Goal: Task Accomplishment & Management: Use online tool/utility

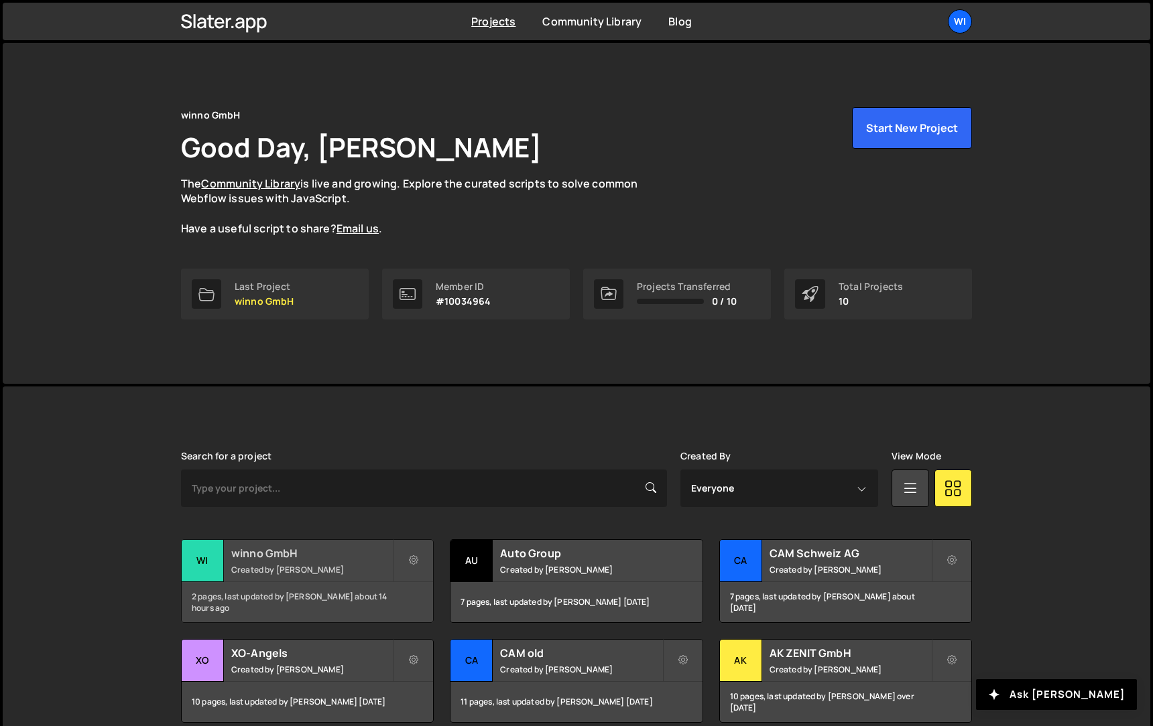
click at [281, 554] on h2 "winno GmbH" at bounding box center [312, 553] width 162 height 15
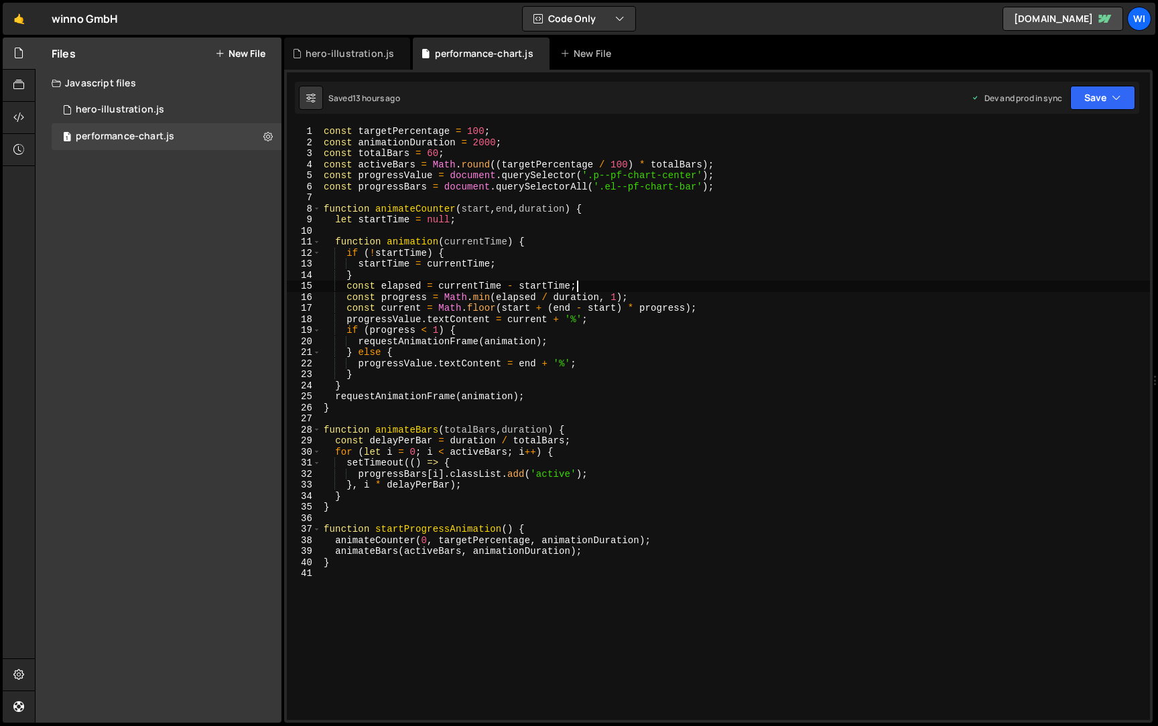
click at [681, 285] on div "const targetPercentage = 100 ; const animationDuration = 2000 ; const totalBars…" at bounding box center [735, 434] width 829 height 617
type textarea "}"
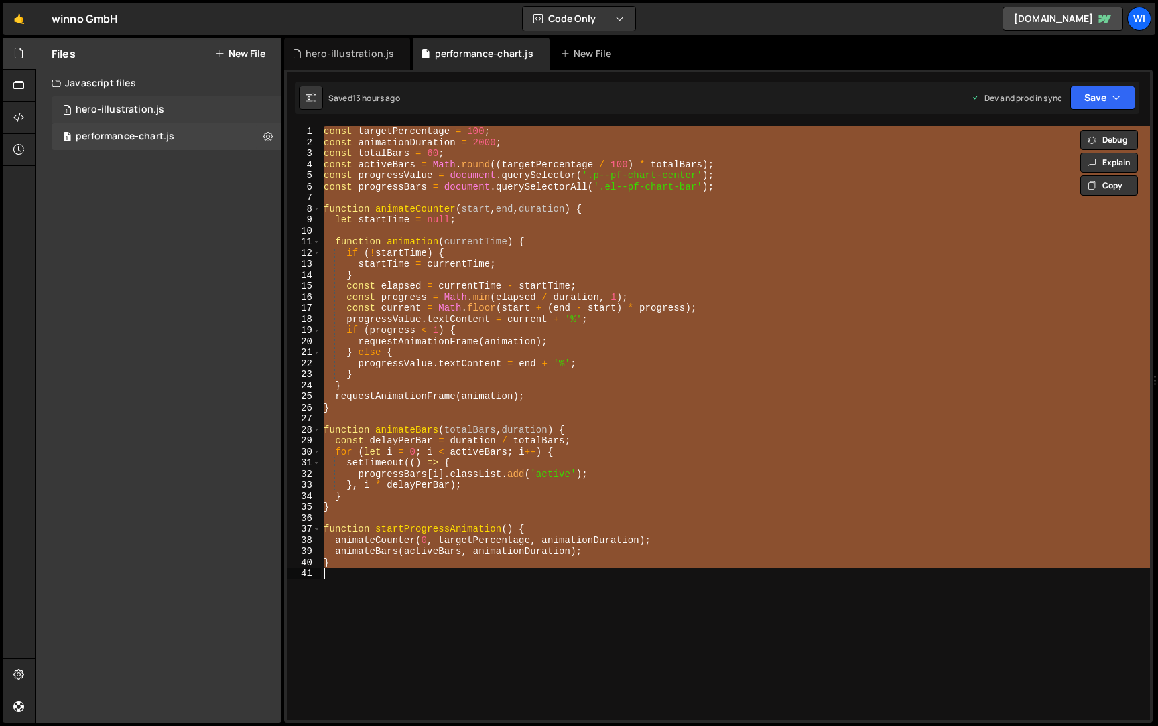
click at [158, 97] on div "1 hero-illustration.js 0" at bounding box center [167, 110] width 230 height 27
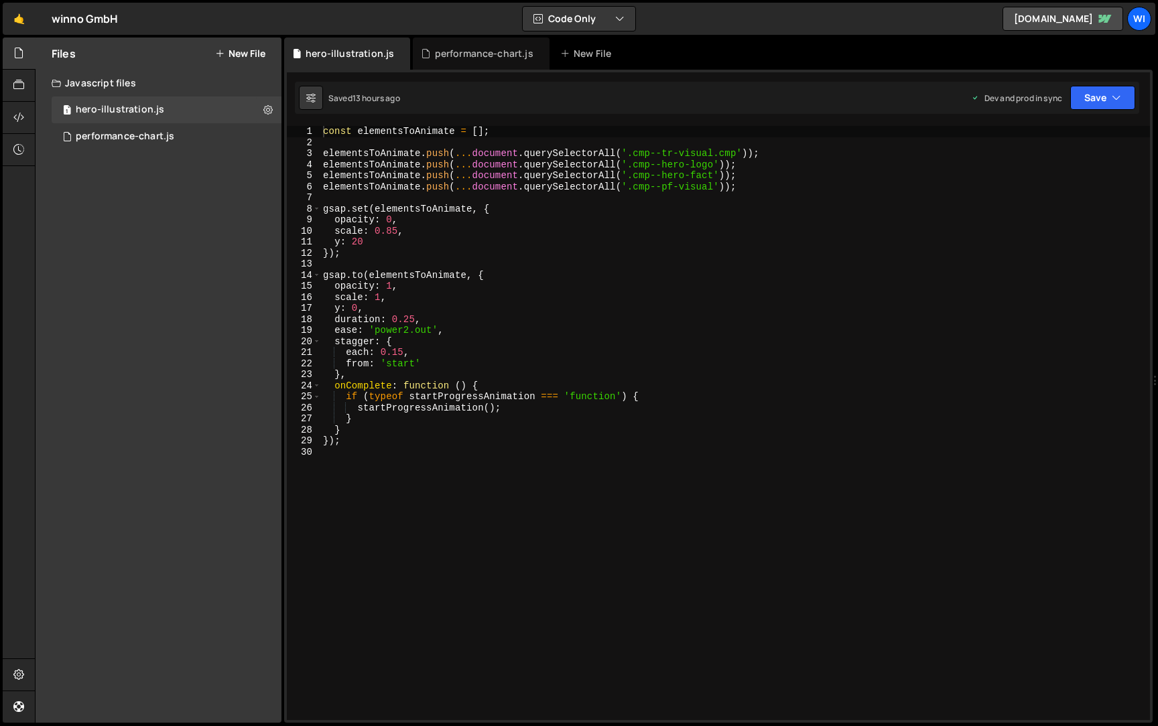
click at [582, 255] on div "const elementsToAnimate = [ ] ; elementsToAnimate . push ( ... document . query…" at bounding box center [735, 434] width 830 height 617
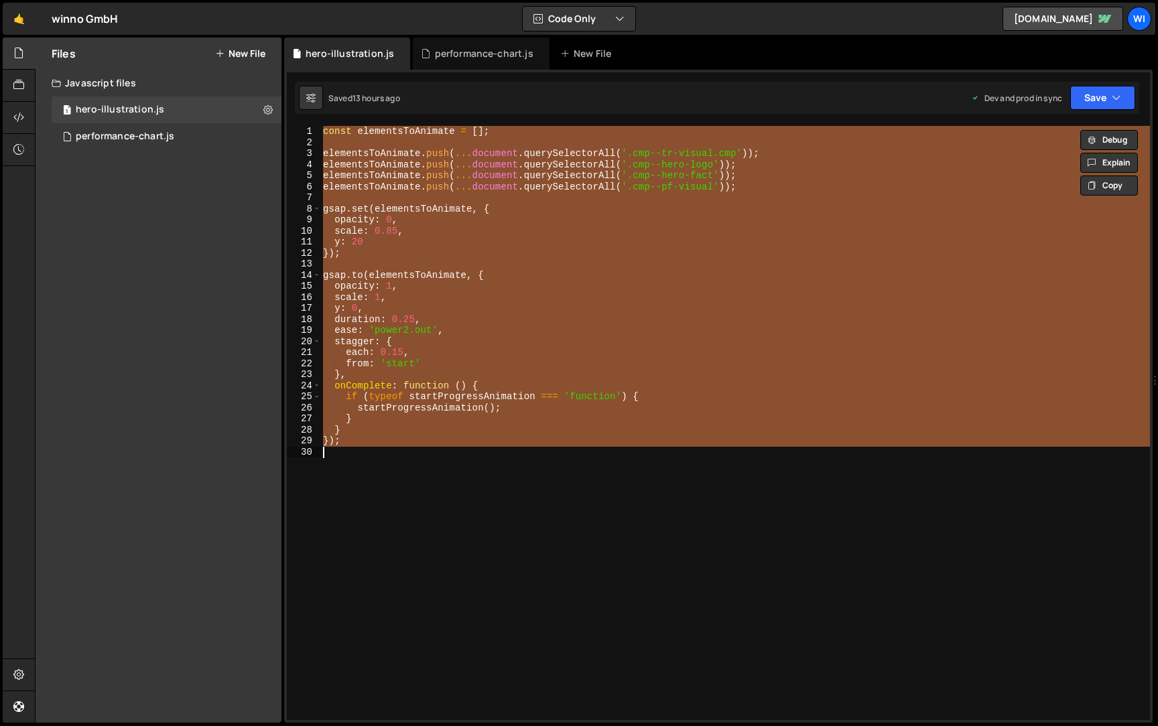
paste textarea
type textarea "}"
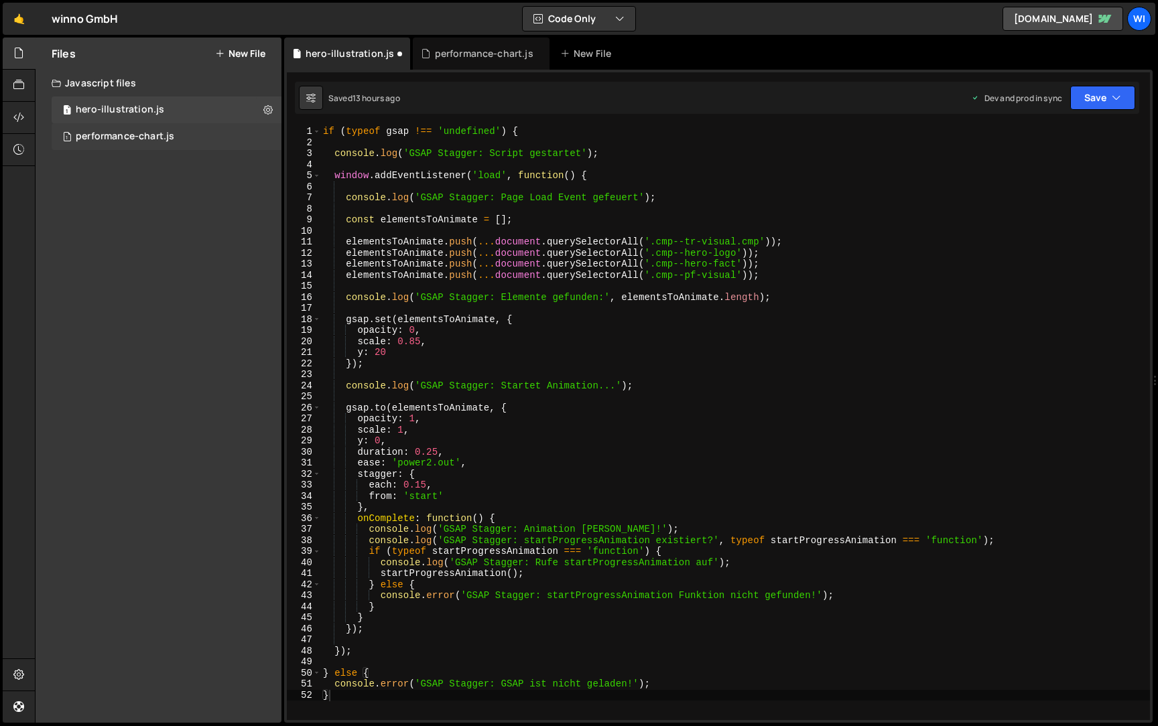
click at [184, 133] on div "1 performance-chart.js 0" at bounding box center [167, 136] width 230 height 27
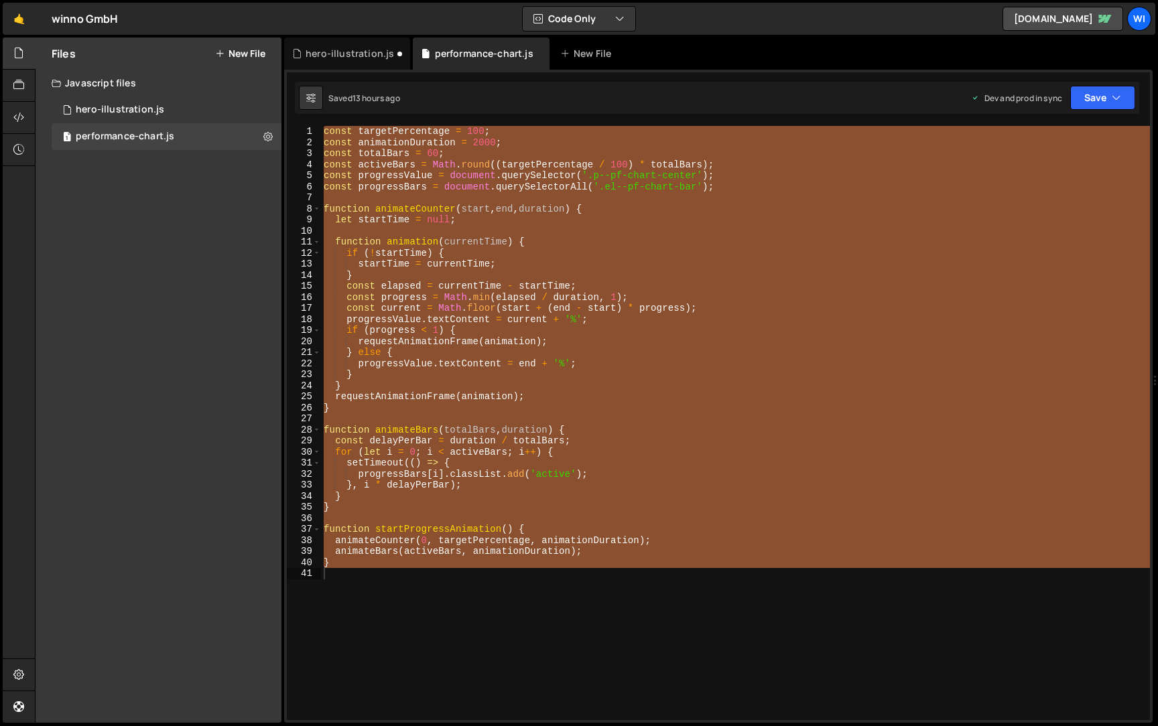
click at [604, 217] on div "const targetPercentage = 100 ; const animationDuration = 2000 ; const totalBars…" at bounding box center [735, 423] width 829 height 594
paste textarea "console.log('Progress Animation: startProgressAnimation Funktion definiert');"
type textarea "console.log('Progress Animation: startProgressAnimation Funktion definiert');"
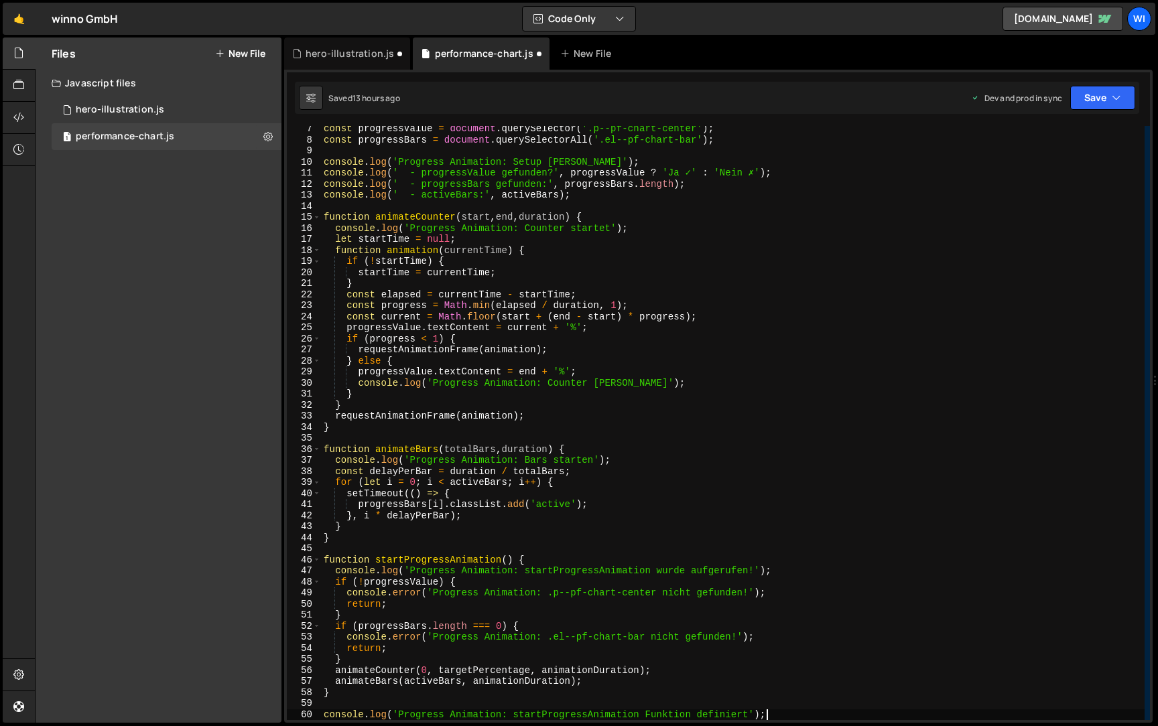
scroll to position [69, 0]
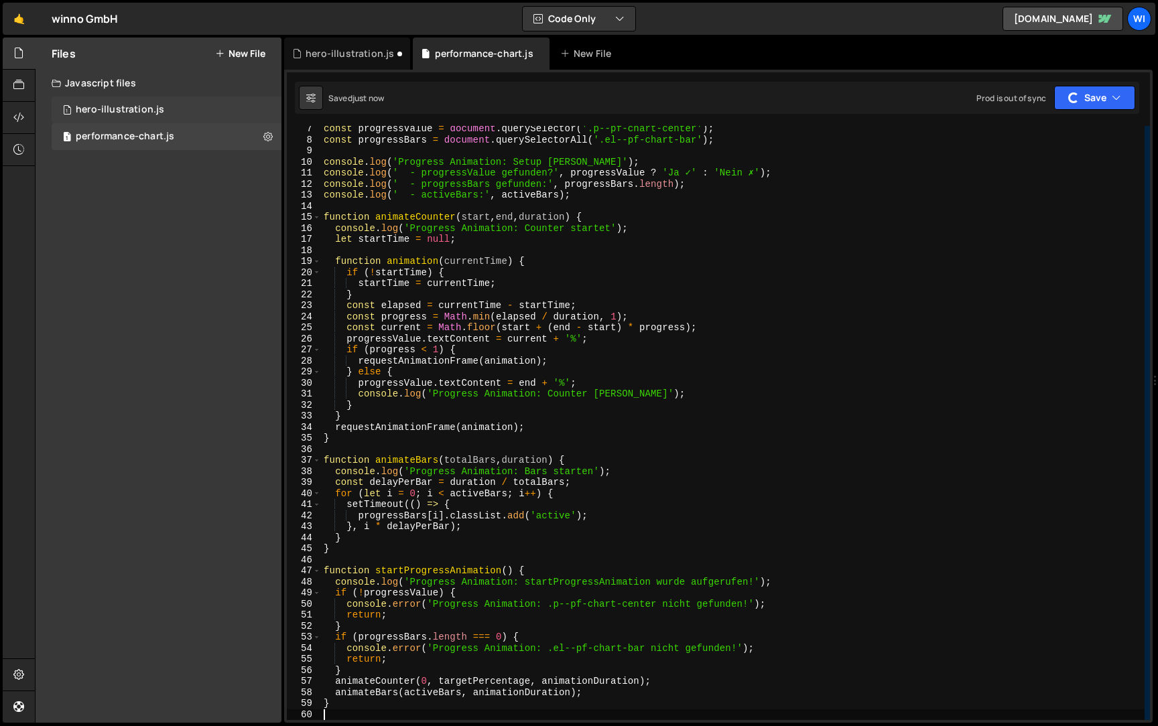
click at [155, 112] on div "hero-illustration.js" at bounding box center [120, 110] width 88 height 12
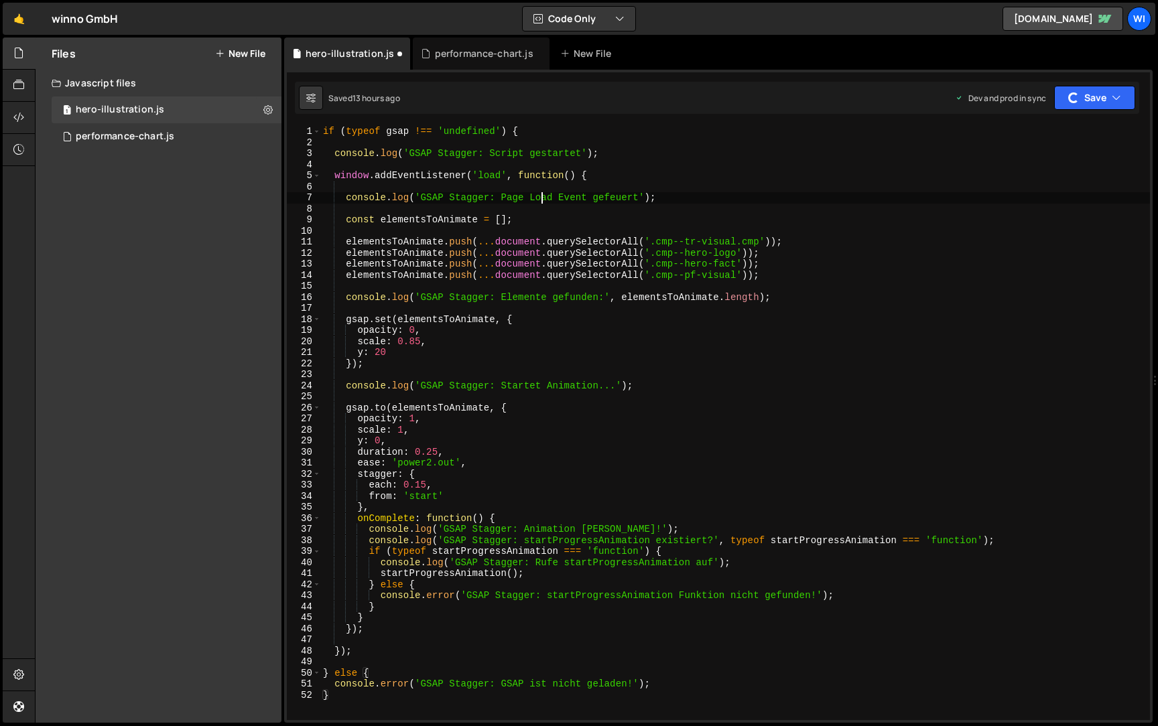
click at [545, 200] on div "if ( typeof gsap !== 'undefined' ) { console . log ( 'GSAP Stagger: Script gest…" at bounding box center [735, 434] width 830 height 617
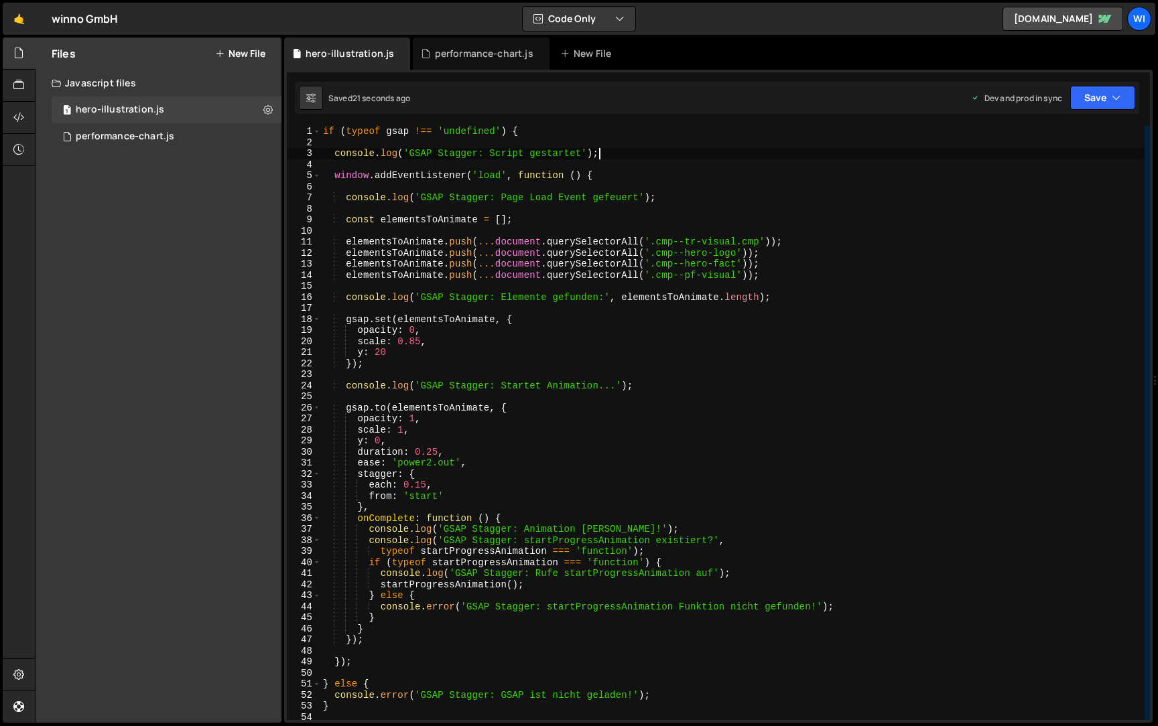
click at [635, 152] on div "if ( typeof gsap !== 'undefined' ) { console . log ( 'GSAP Stagger: Script gest…" at bounding box center [732, 434] width 824 height 617
click at [629, 136] on div "if ( typeof gsap !== 'undefined' ) { console . log ( 'GSAP Stagger: Script gest…" at bounding box center [732, 434] width 824 height 617
type textarea "if (typeof gsap !== 'undefined') {"
click at [629, 171] on div "console . log ( 'GSAP Stagger: Script gestartet' ) ; window . addEventListener …" at bounding box center [732, 434] width 824 height 617
type textarea "window.addEventListener('load', function () {"
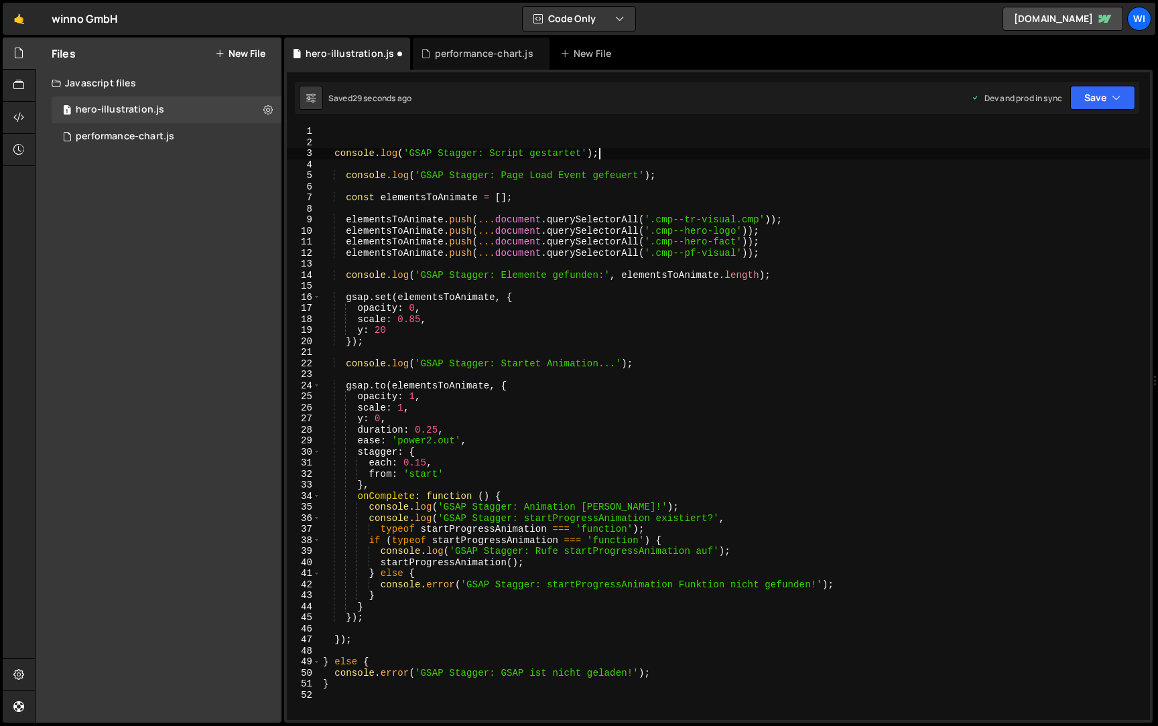
type textarea "console.log('GSAP Stagger: Script gestartet')"
click at [691, 180] on div "console . log ( 'GSAP Stagger: Page Load Event gefeuert' ) ; const elementsToAn…" at bounding box center [735, 434] width 830 height 617
type textarea "console.log('GSAP Stagger: Page Load Event gefeuert');"
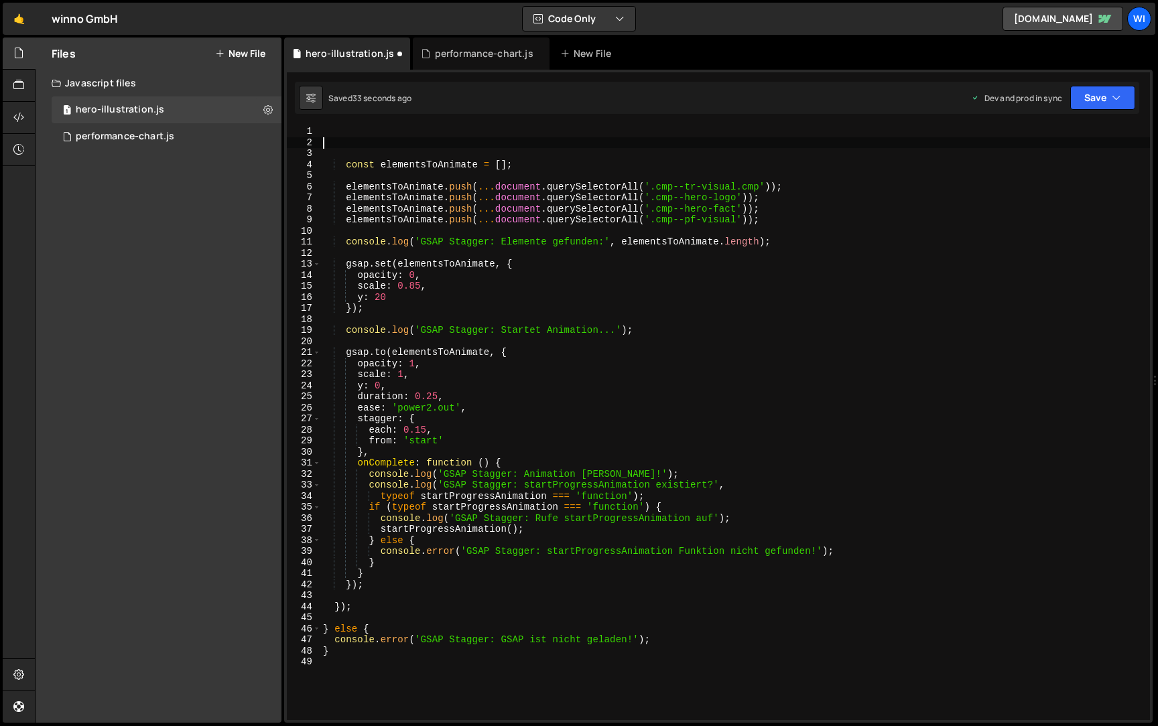
click at [548, 669] on div "const elementsToAnimate = [ ] ; elementsToAnimate . push ( ... document . query…" at bounding box center [735, 434] width 830 height 617
type textarea "}"
type textarea "console.error('GSAP Stagger: GSAP ist nicht geladen!');"
type textarea "} else {"
type textarea "});"
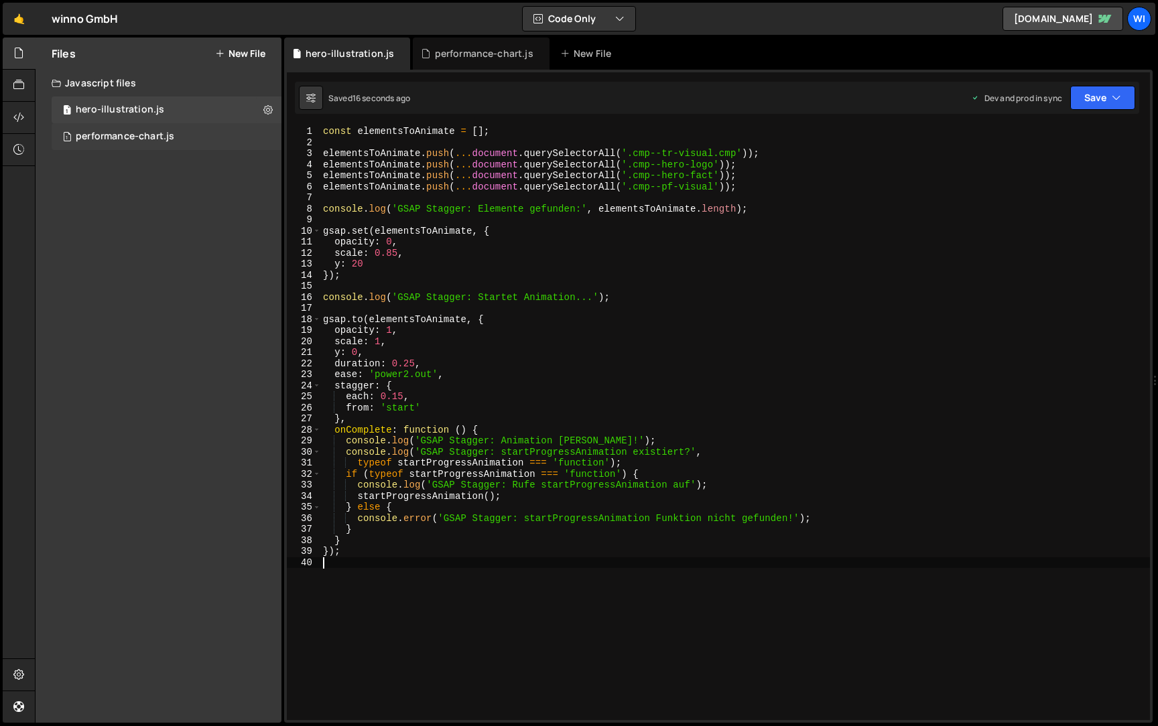
click at [149, 129] on div "1 performance-chart.js 0" at bounding box center [167, 136] width 230 height 27
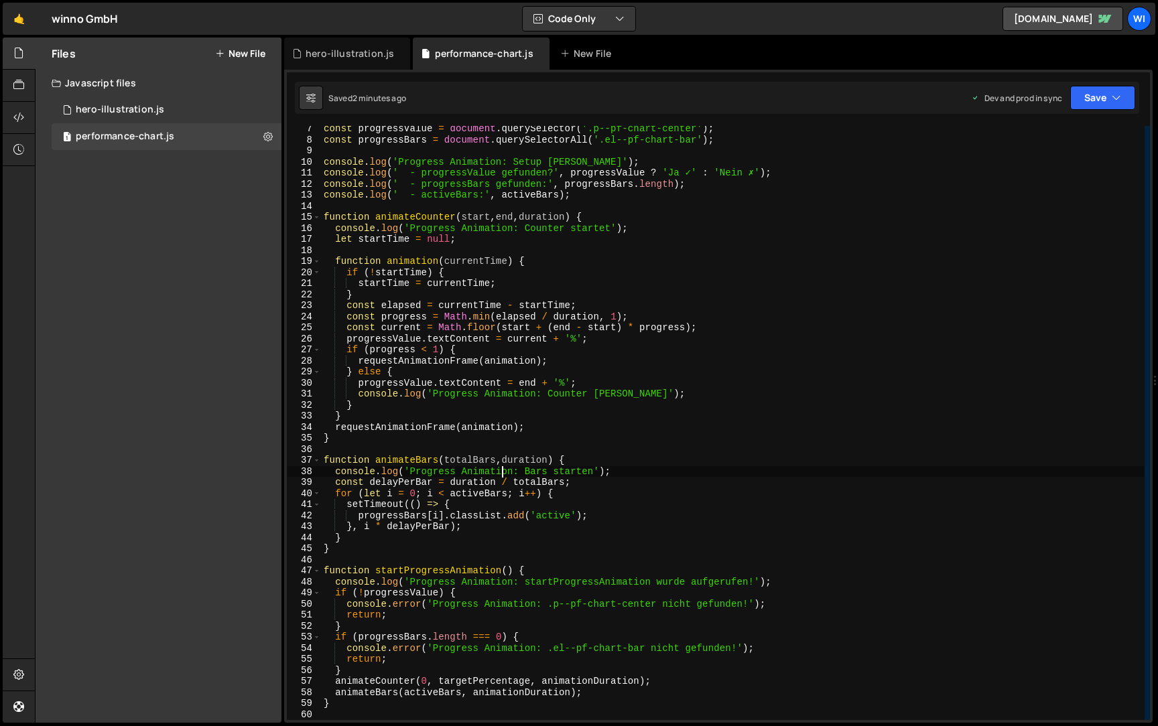
click at [502, 473] on div "const progressValue = document . querySelector ( '.p--pf-chart-center' ) ; cons…" at bounding box center [733, 431] width 824 height 617
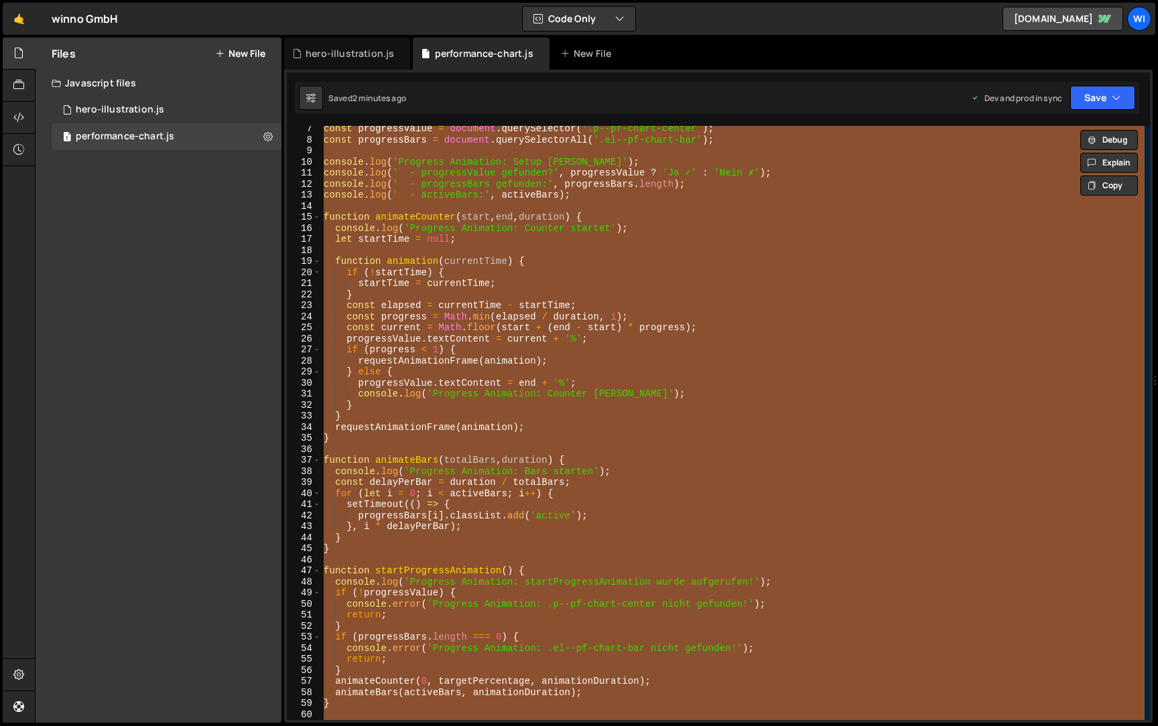
paste textarea
type textarea "console.log('Progress Animation: startProgressAnimation Funktion definiert');"
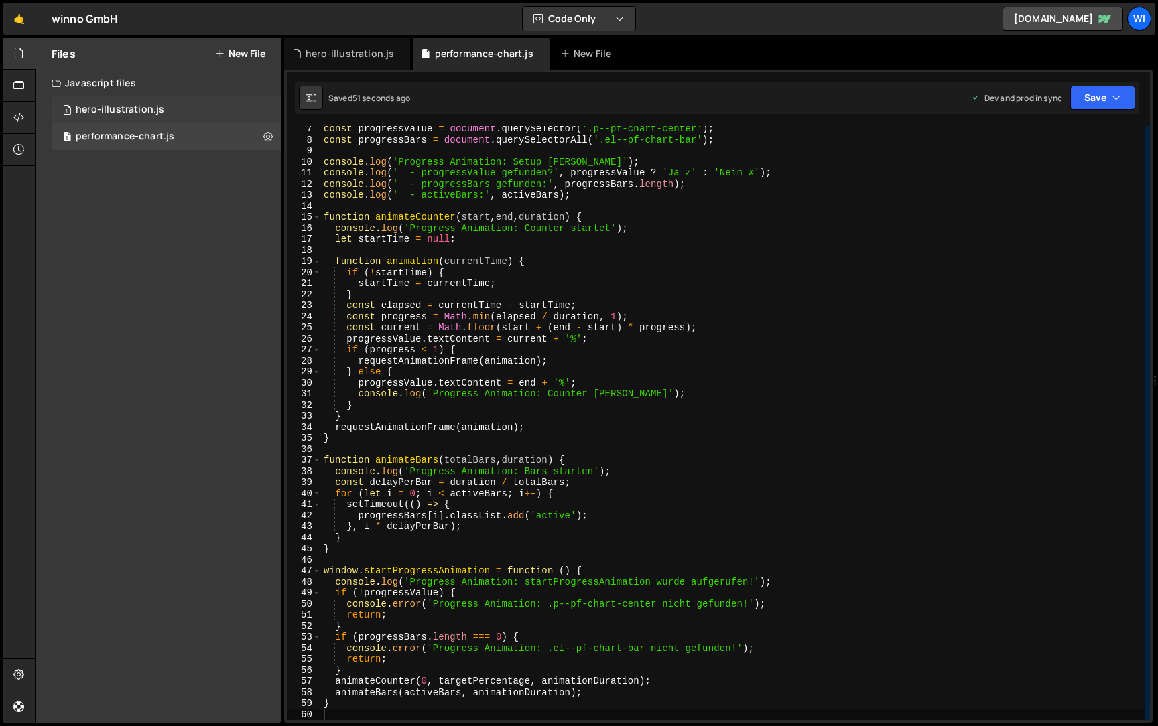
click at [202, 107] on div "1 hero-illustration.js 0" at bounding box center [167, 110] width 230 height 27
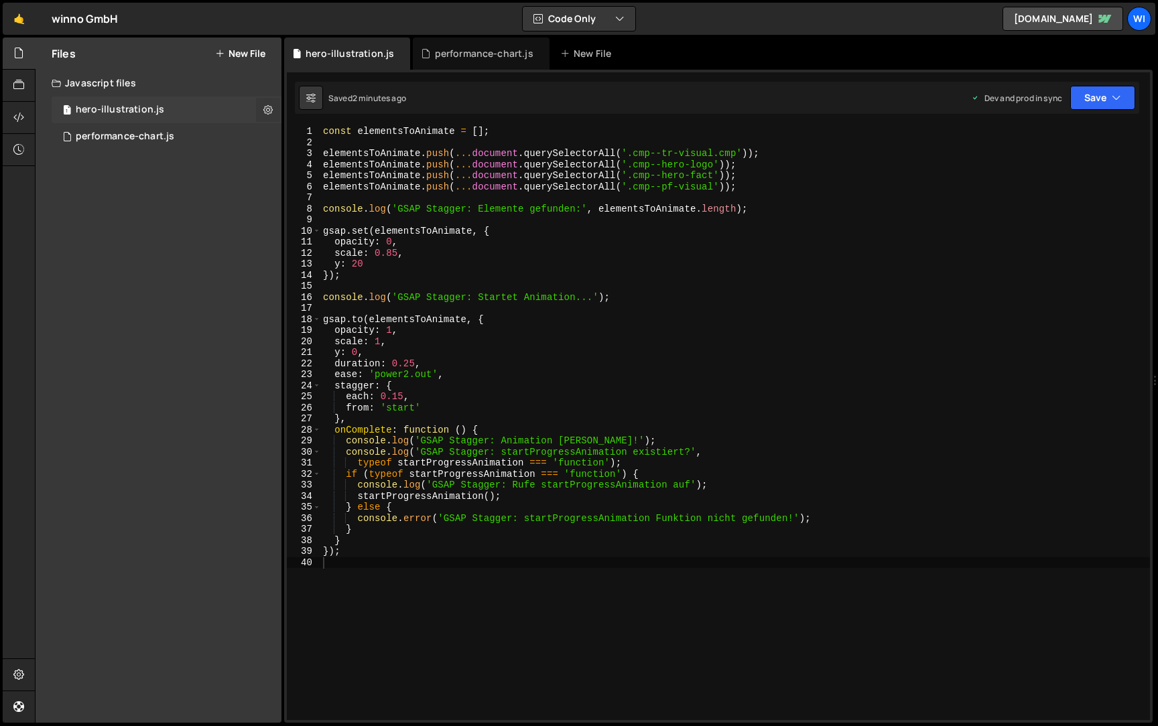
click at [267, 106] on icon at bounding box center [267, 109] width 9 height 13
type input "hero-illustration"
radio input "true"
checkbox input "true"
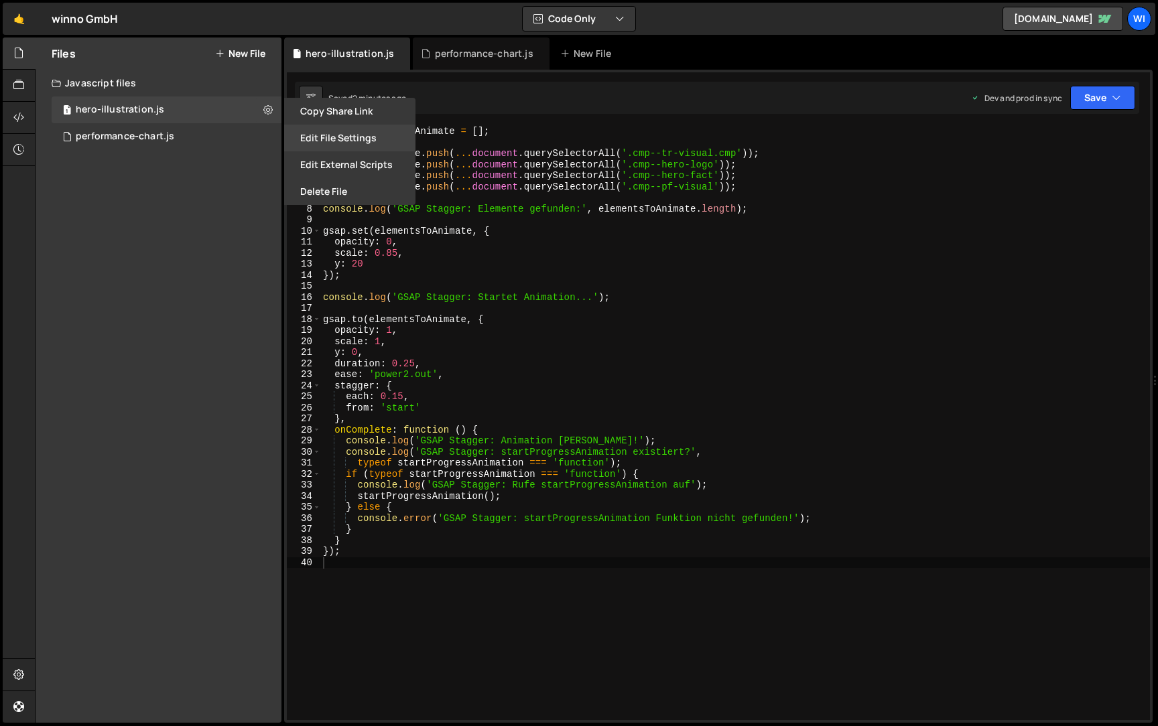
click at [336, 140] on button "Edit File Settings" at bounding box center [349, 138] width 131 height 27
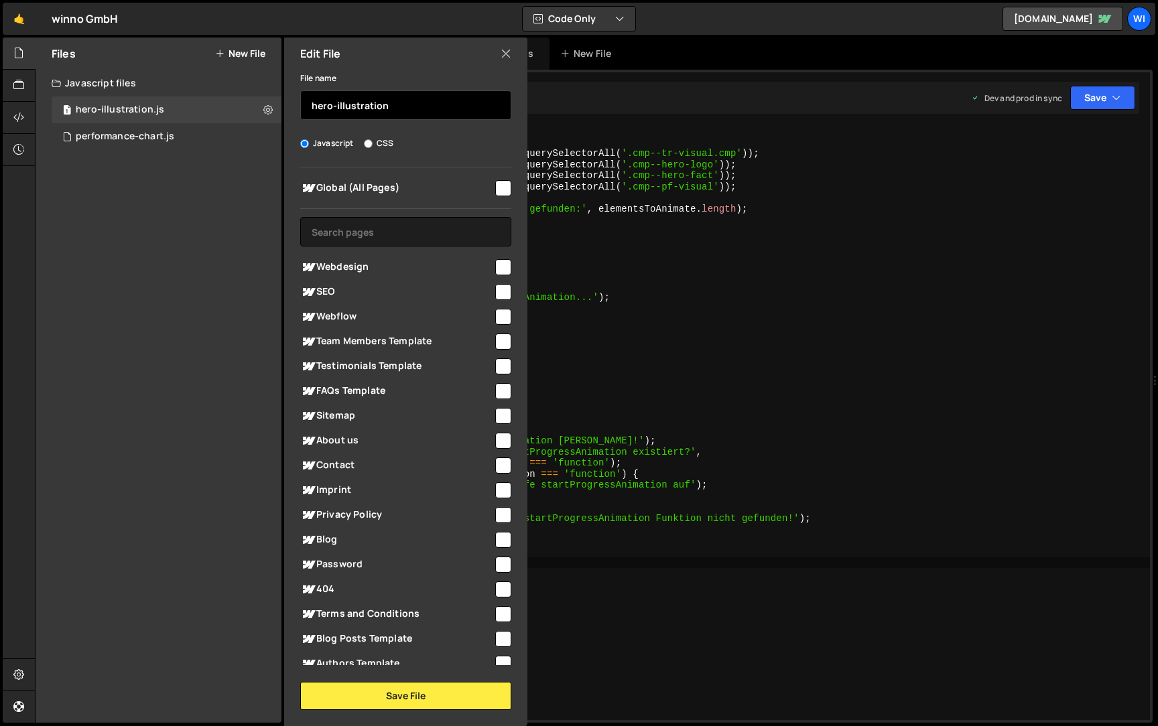
click at [381, 98] on input "hero-illustration" at bounding box center [405, 104] width 211 height 29
click at [377, 105] on input "hero-illustration" at bounding box center [405, 104] width 211 height 29
type input "hero-animation"
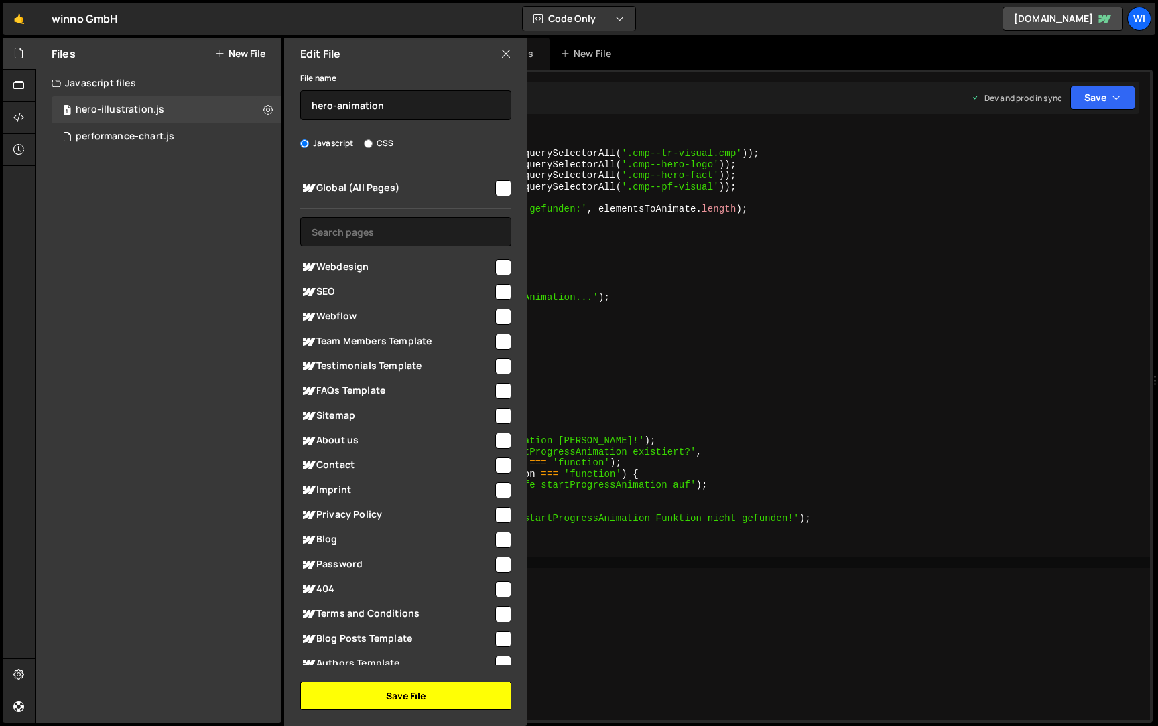
click at [415, 695] on button "Save File" at bounding box center [405, 696] width 211 height 28
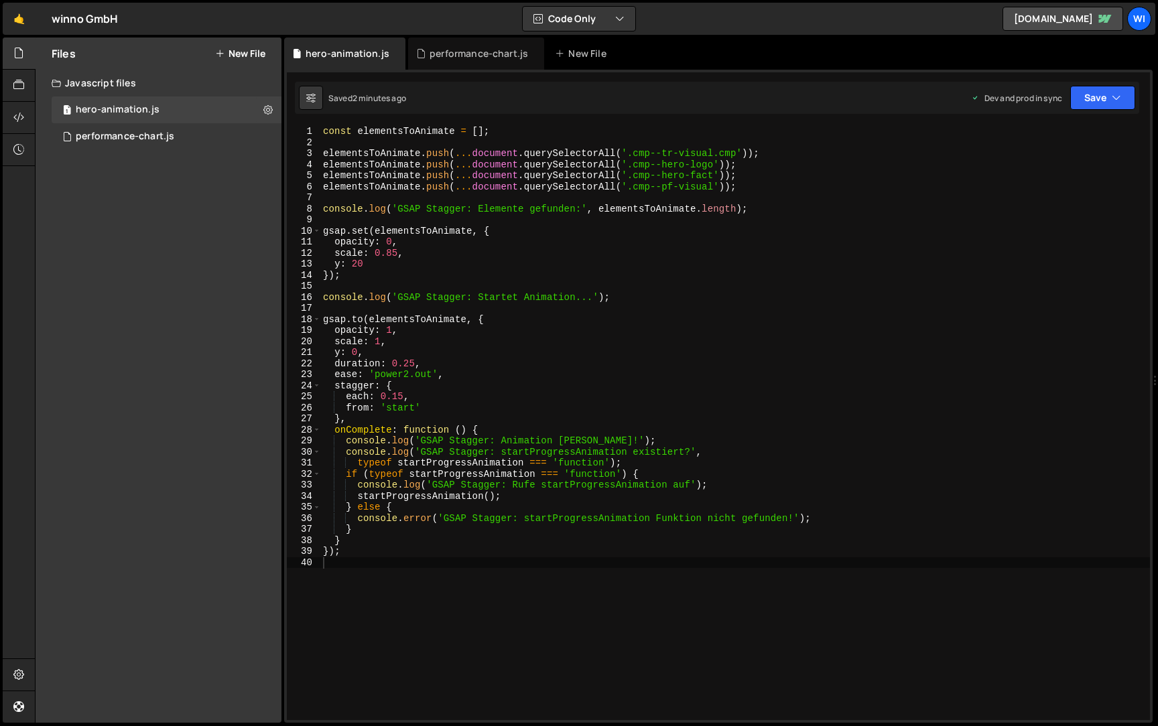
click at [723, 451] on div "const elementsToAnimate = [ ] ; elementsToAnimate . push ( ... document . query…" at bounding box center [735, 434] width 830 height 617
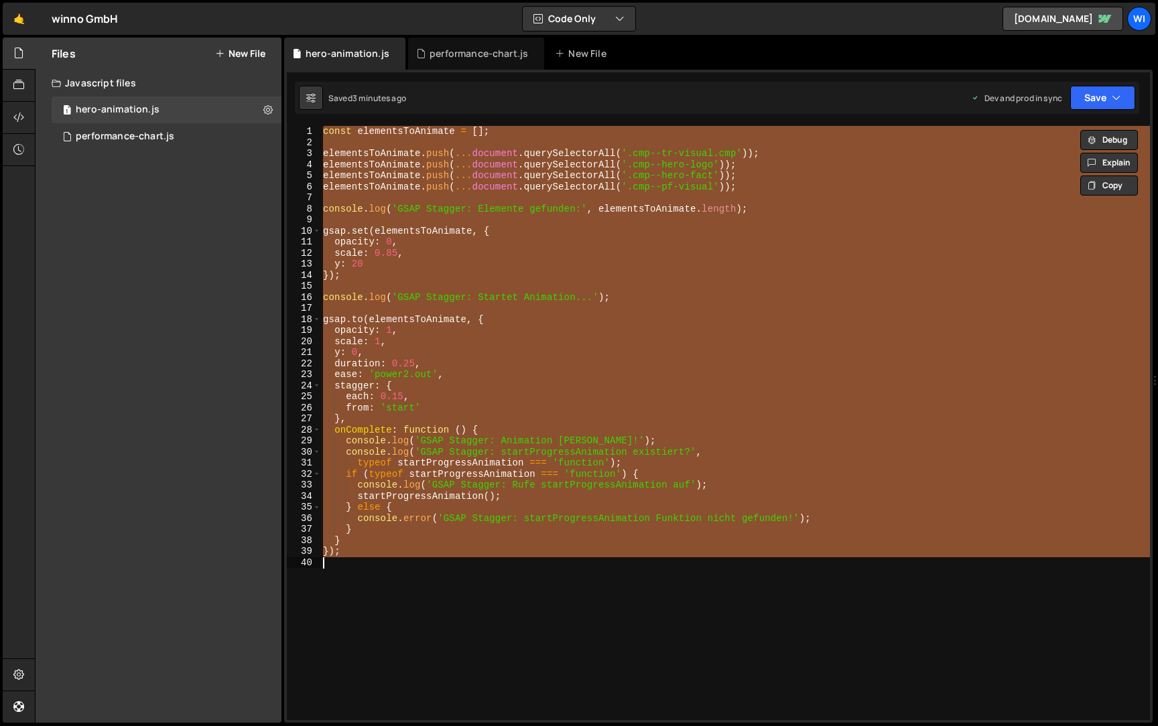
paste textarea "});"
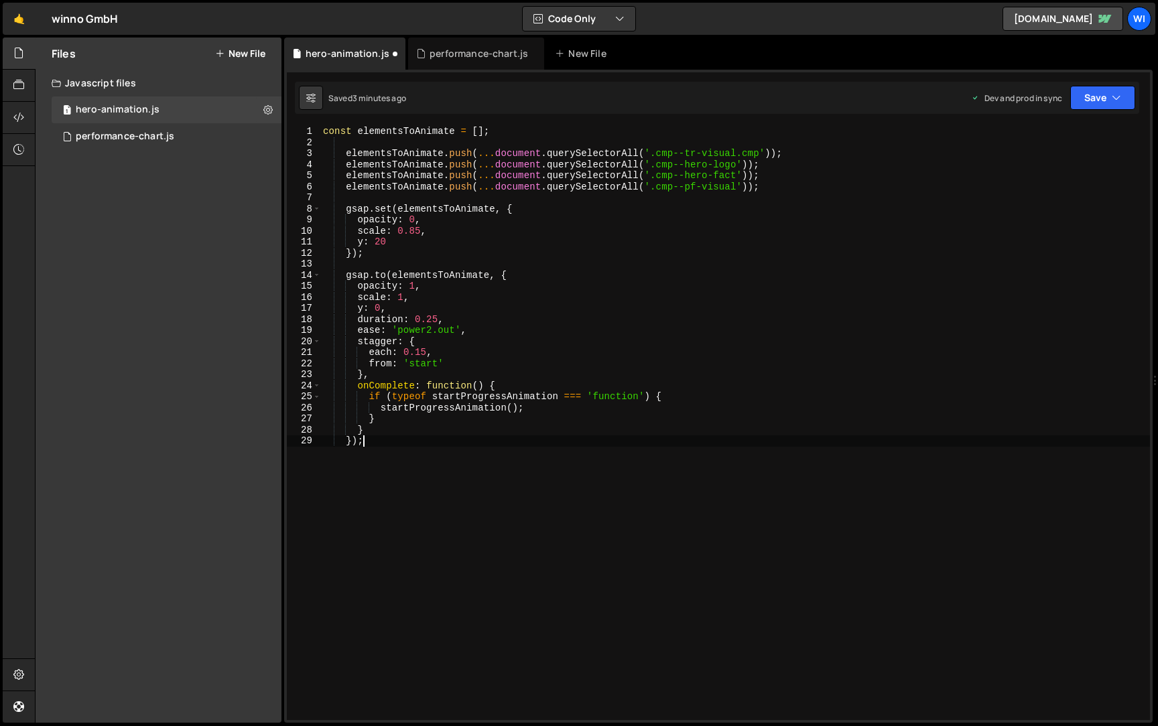
type textarea "});"
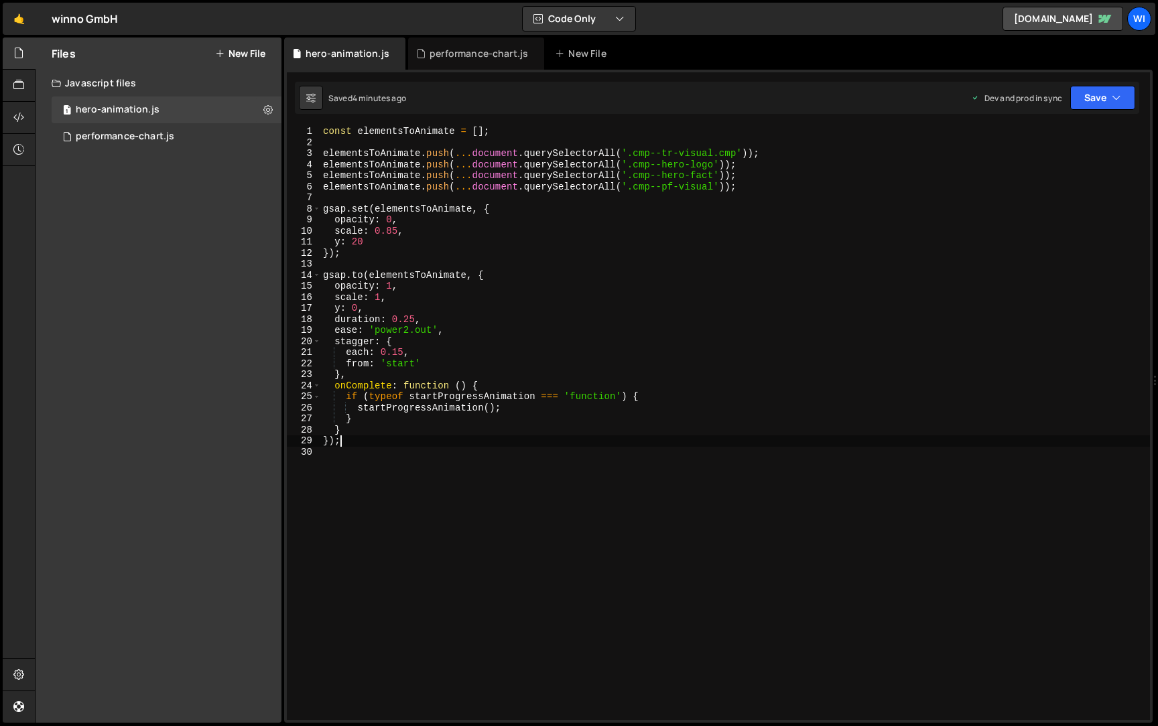
click at [497, 465] on div "const elementsToAnimate = [ ] ; elementsToAnimate . push ( ... document . query…" at bounding box center [735, 434] width 830 height 617
paste textarea "});"
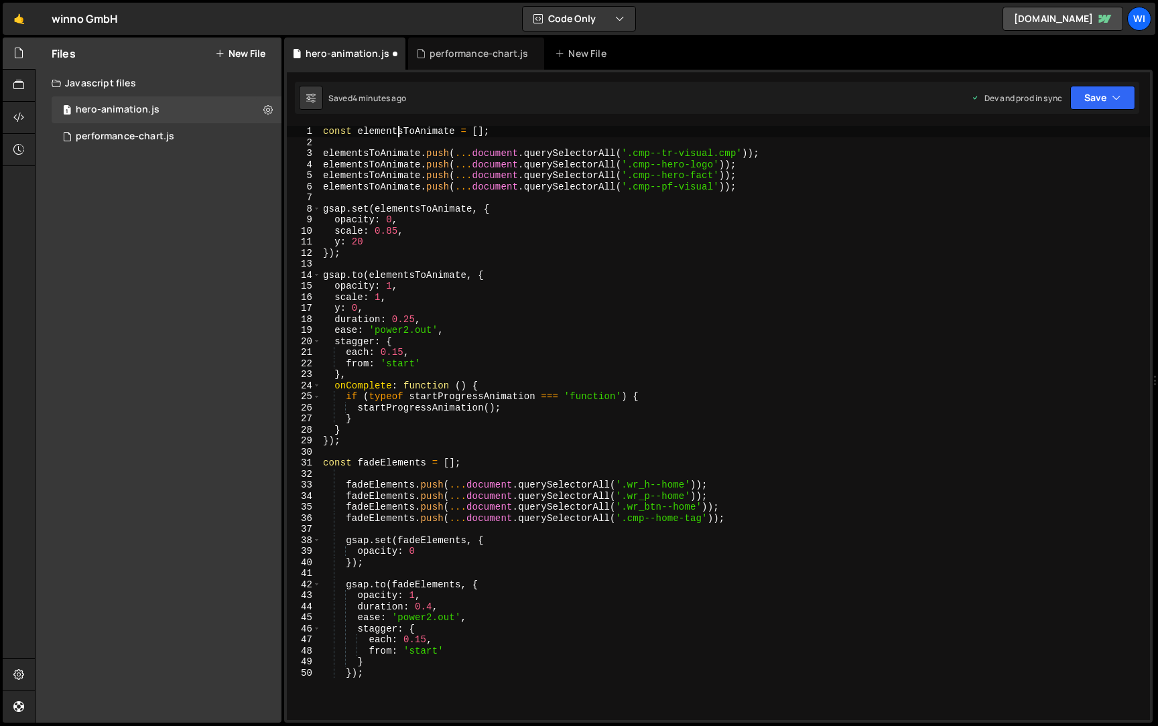
click at [397, 129] on div "const elementsToAnimate = [ ] ; elementsToAnimate . push ( ... document . query…" at bounding box center [735, 434] width 830 height 617
type textarea "const elementsToAnimate = [];"
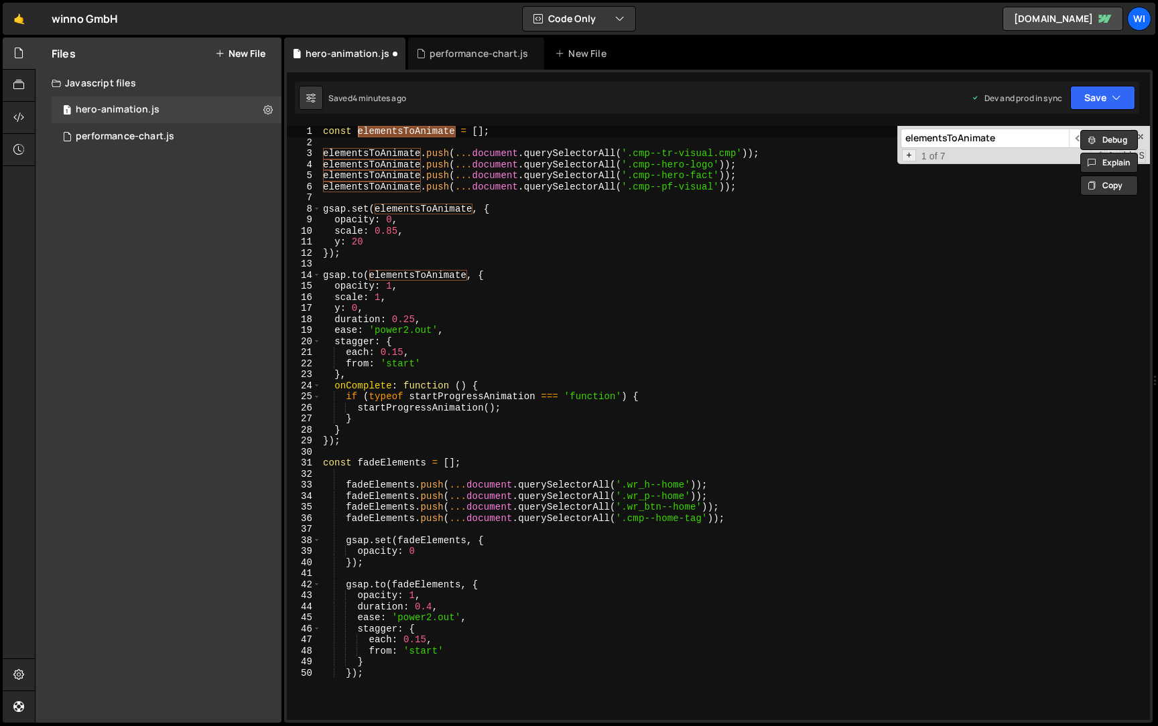
click at [907, 158] on span "+" at bounding box center [909, 155] width 14 height 13
click at [941, 164] on input at bounding box center [985, 160] width 168 height 19
drag, startPoint x: 1040, startPoint y: 180, endPoint x: 1020, endPoint y: 185, distance: 20.6
click at [1020, 185] on div "elementsToAnimate ​ ​ All fadeGrowElements Replace All - 1 of 7 .* Aa \b S" at bounding box center [1023, 156] width 253 height 60
drag, startPoint x: 927, startPoint y: 159, endPoint x: 905, endPoint y: 159, distance: 22.1
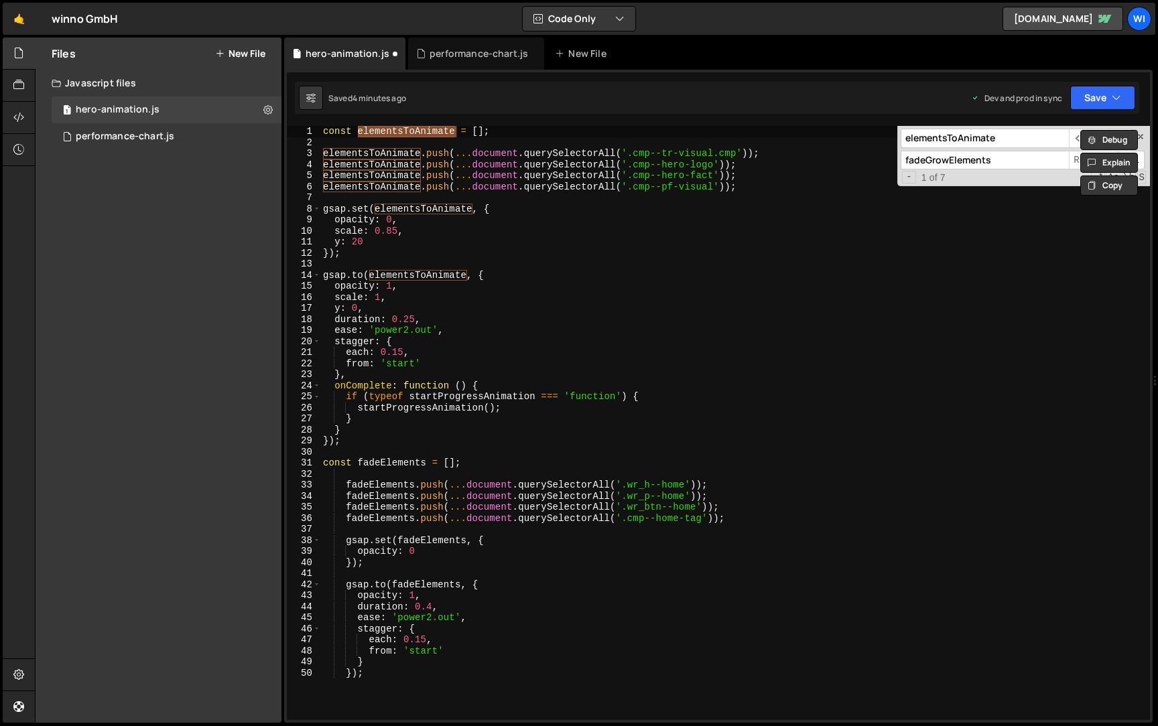
click at [905, 159] on input "fadeGrowElements" at bounding box center [985, 160] width 168 height 19
click at [997, 162] on input "growElements" at bounding box center [985, 160] width 168 height 19
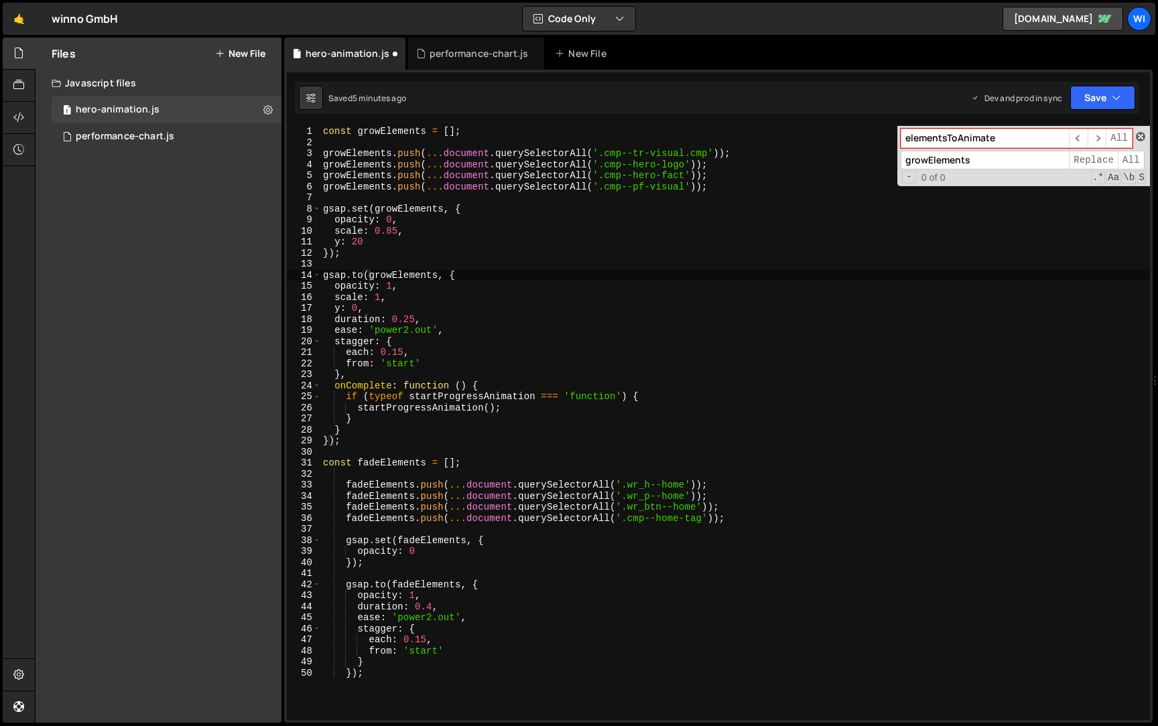
type input "growElements"
click at [1139, 139] on span at bounding box center [1140, 136] width 9 height 9
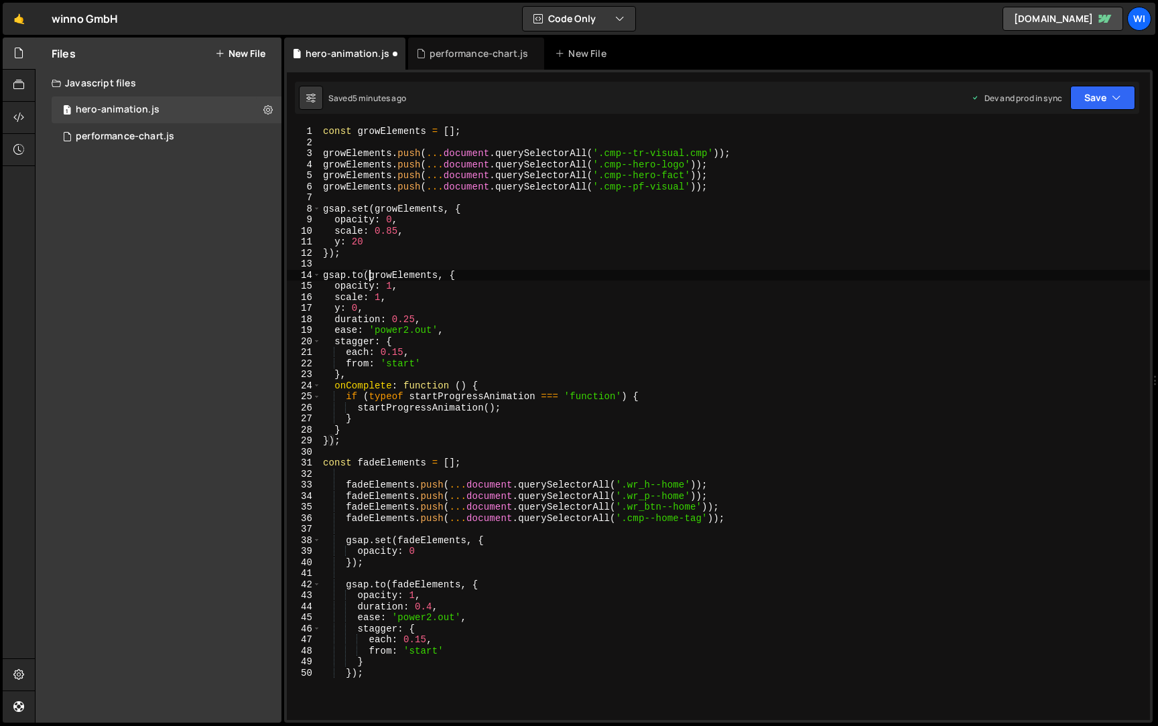
click at [771, 330] on div "const growElements = [ ] ; growElements . push ( ... document . querySelectorAl…" at bounding box center [735, 434] width 830 height 617
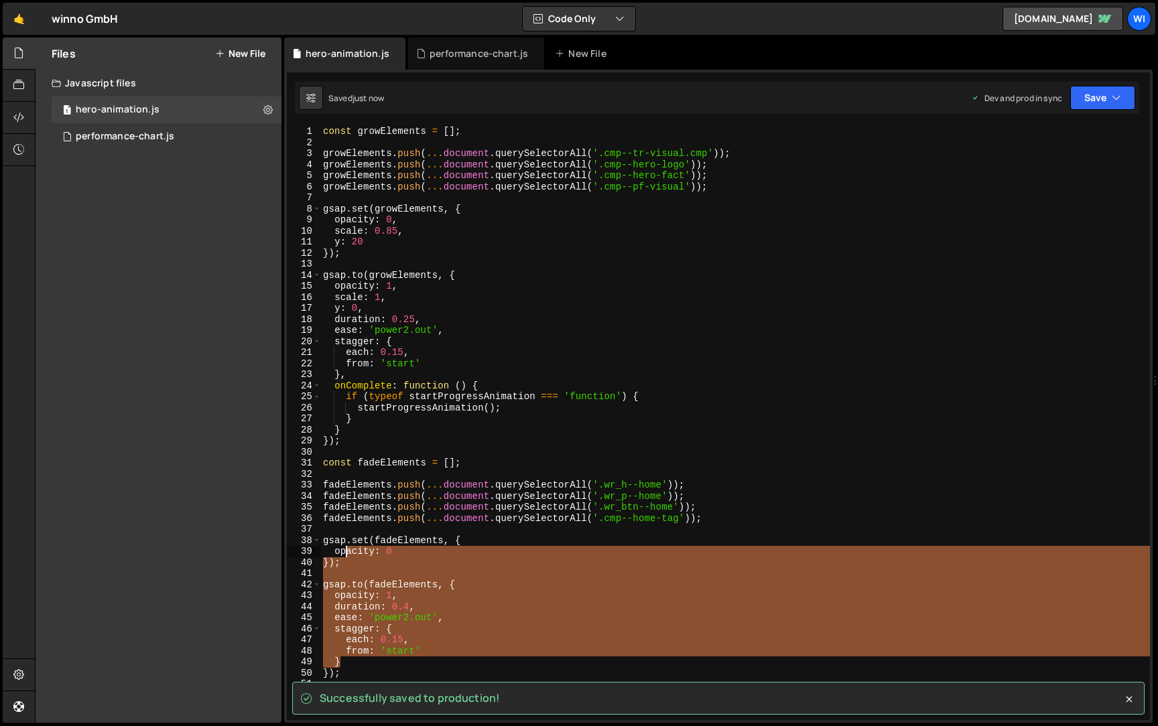
drag, startPoint x: 370, startPoint y: 667, endPoint x: 340, endPoint y: 496, distance: 174.1
click at [340, 496] on div "const growElements = [ ] ; growElements . push ( ... document . querySelectorAl…" at bounding box center [735, 434] width 830 height 617
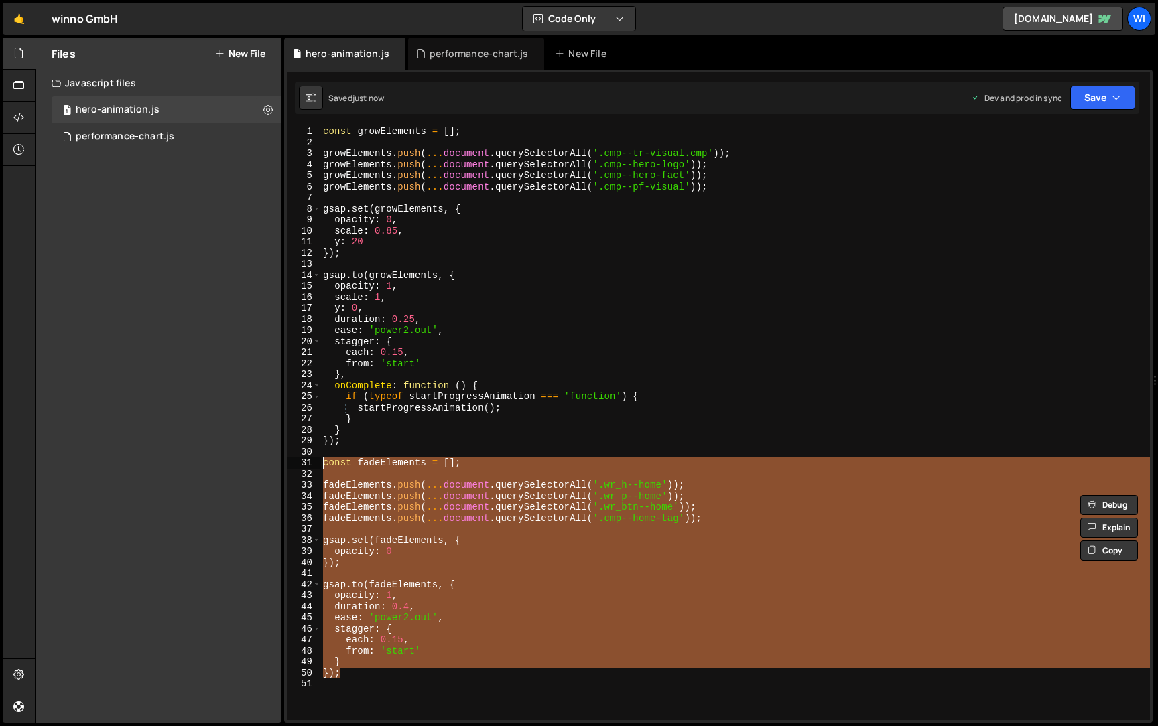
drag, startPoint x: 346, startPoint y: 678, endPoint x: 273, endPoint y: 462, distance: 227.8
click at [273, 462] on div "Files New File Javascript files 1 hero-animation.js 0 1 performance-chart.js 0 …" at bounding box center [596, 381] width 1123 height 686
type textarea "const fadeElements = [];"
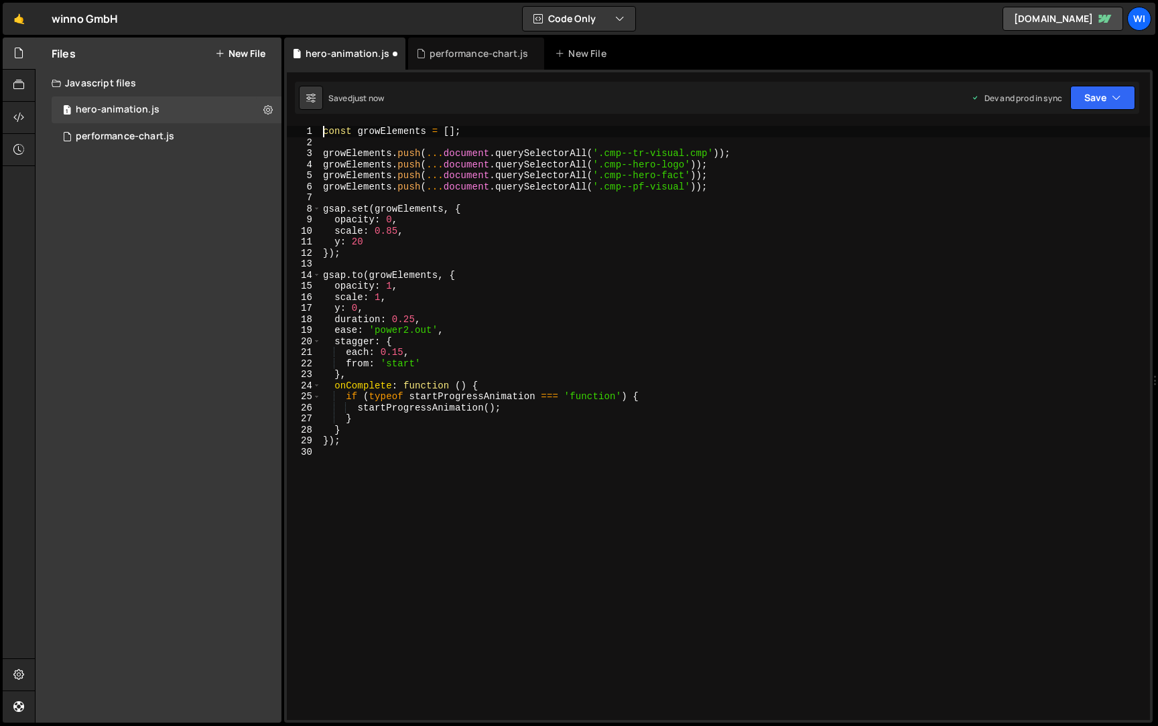
click at [323, 128] on div "const growElements = [ ] ; growElements . push ( ... document . querySelectorAl…" at bounding box center [735, 434] width 830 height 617
type textarea "const growElements = [];"
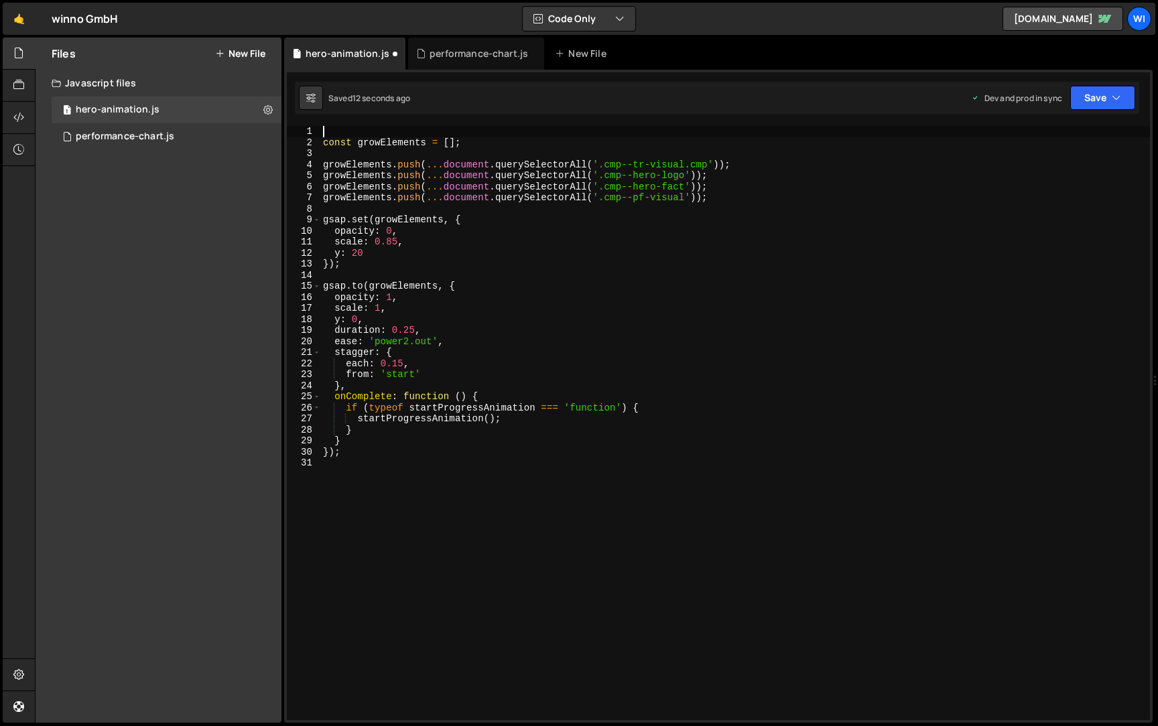
paste textarea "});"
type textarea "});"
